Goal: Task Accomplishment & Management: Use online tool/utility

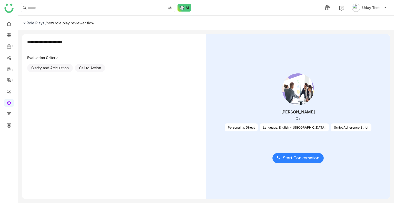
click at [308, 161] on button "Start Conversation" at bounding box center [298, 158] width 51 height 10
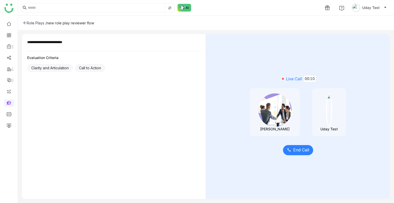
click at [302, 152] on span "End Call" at bounding box center [301, 150] width 16 height 6
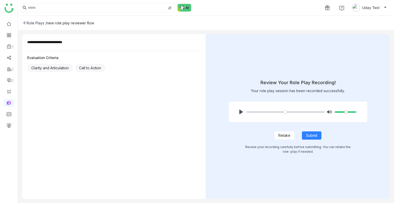
click at [287, 137] on span "Retake" at bounding box center [285, 136] width 12 height 6
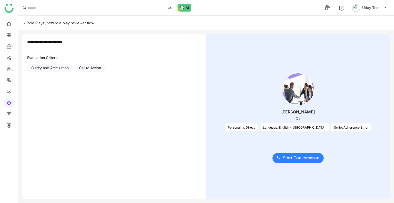
click at [288, 153] on button "Start Conversation" at bounding box center [298, 158] width 51 height 10
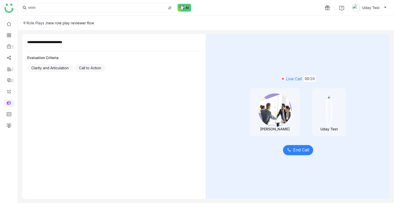
click at [301, 147] on span "End Call" at bounding box center [301, 150] width 16 height 6
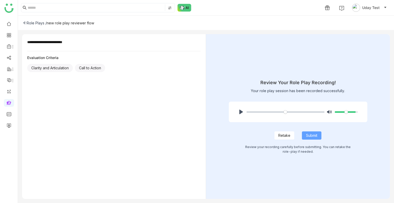
click at [310, 135] on span "Submit" at bounding box center [311, 136] width 11 height 6
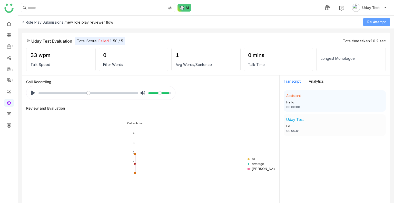
click at [369, 20] on span "Re Attempt" at bounding box center [377, 22] width 18 height 6
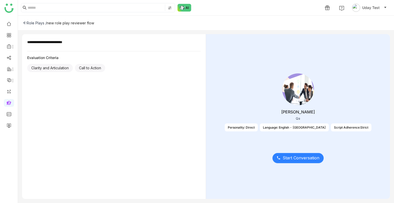
click at [290, 154] on button "Start Conversation" at bounding box center [298, 158] width 51 height 10
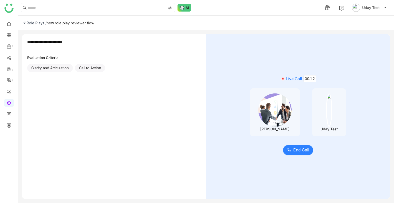
click at [290, 154] on button "End Call" at bounding box center [298, 150] width 30 height 10
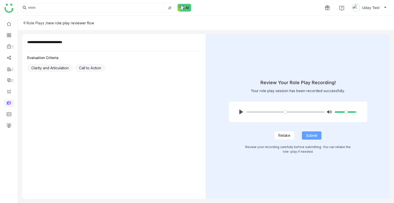
click at [310, 133] on span "Submit" at bounding box center [311, 136] width 11 height 6
